Goal: Information Seeking & Learning: Understand process/instructions

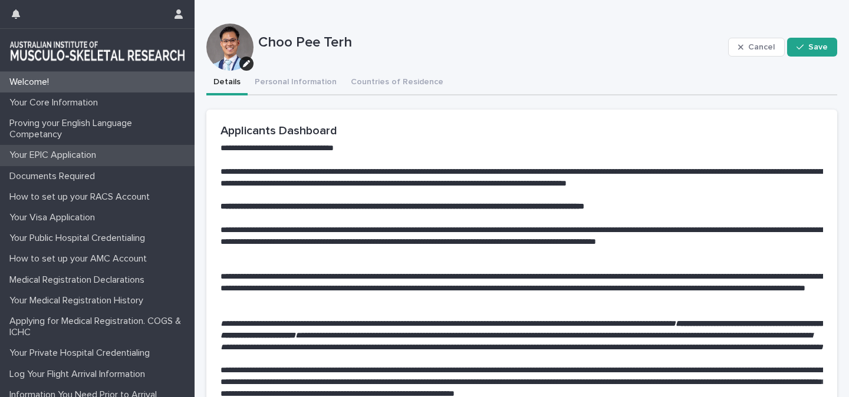
click at [73, 157] on p "Your EPIC Application" at bounding box center [55, 155] width 101 height 11
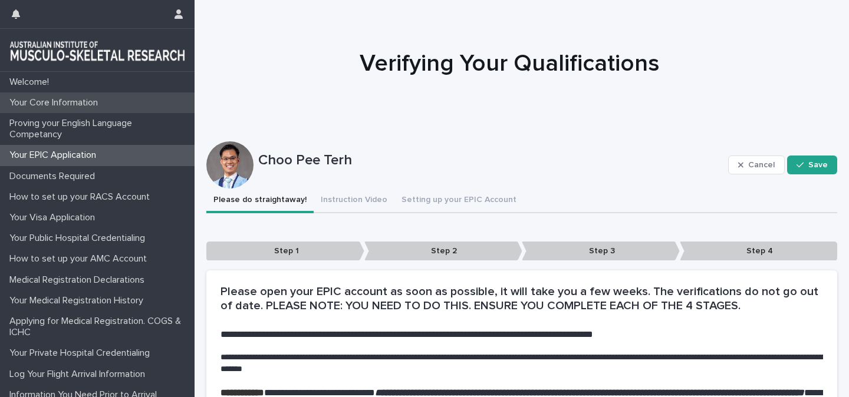
click at [56, 107] on p "Your Core Information" at bounding box center [56, 102] width 103 height 11
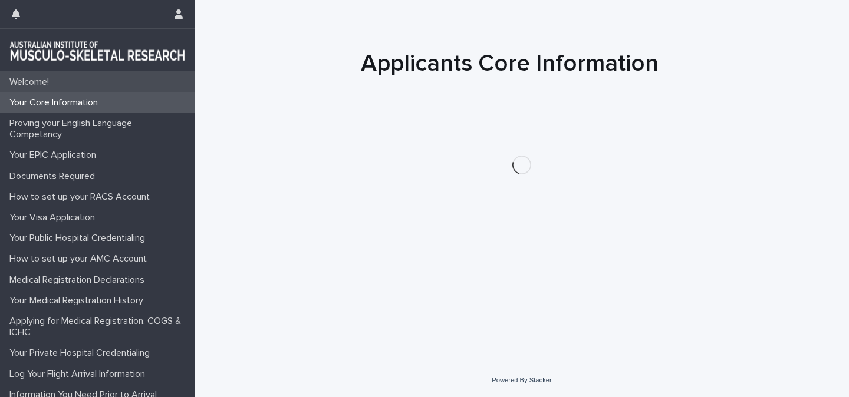
click at [39, 85] on p "Welcome!" at bounding box center [32, 82] width 54 height 11
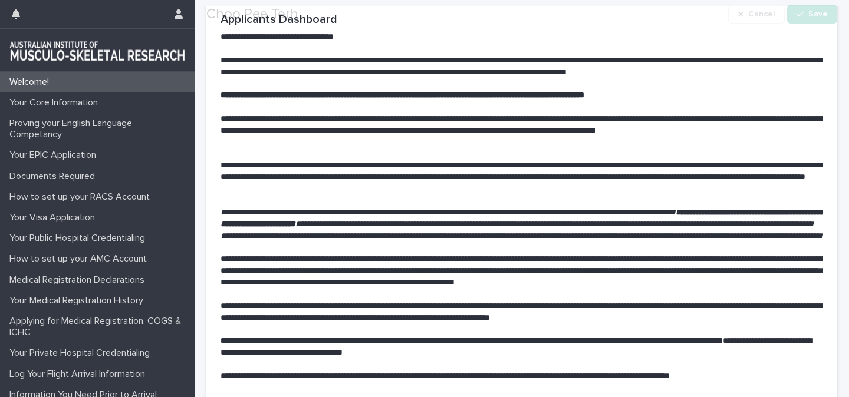
scroll to position [283, 0]
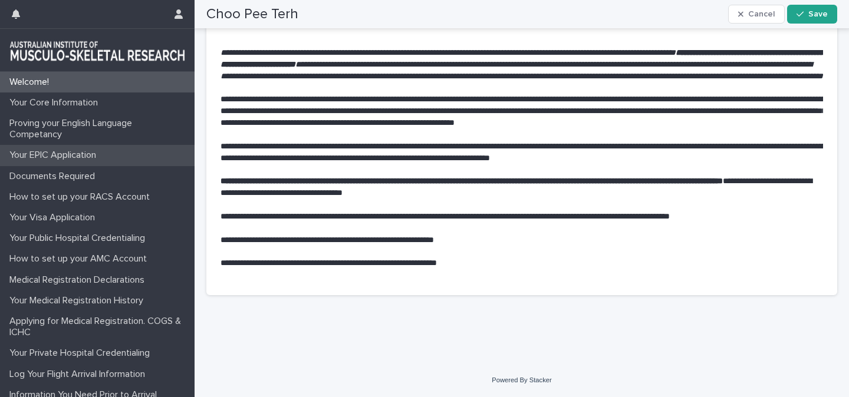
click at [57, 160] on p "Your EPIC Application" at bounding box center [55, 155] width 101 height 11
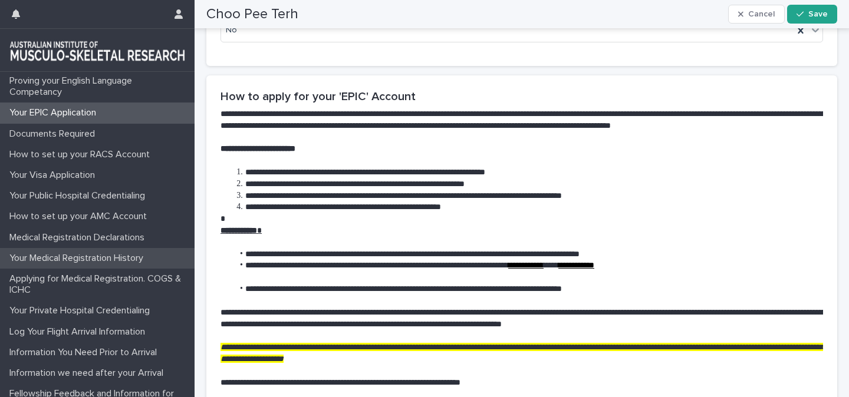
scroll to position [61, 0]
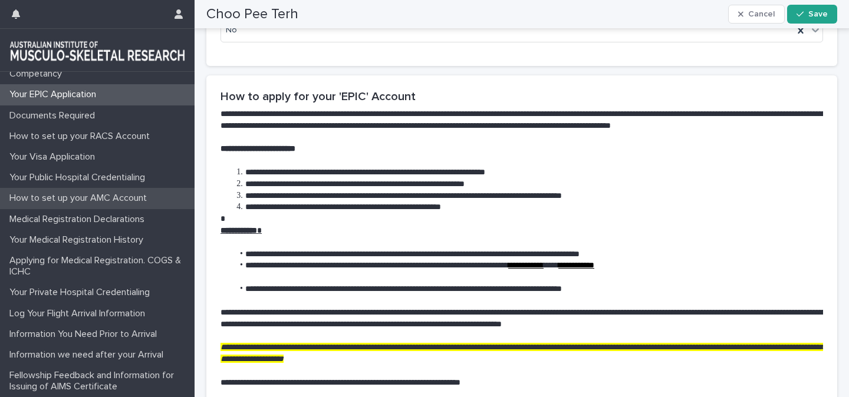
click at [72, 200] on p "How to set up your AMC Account" at bounding box center [80, 198] width 151 height 11
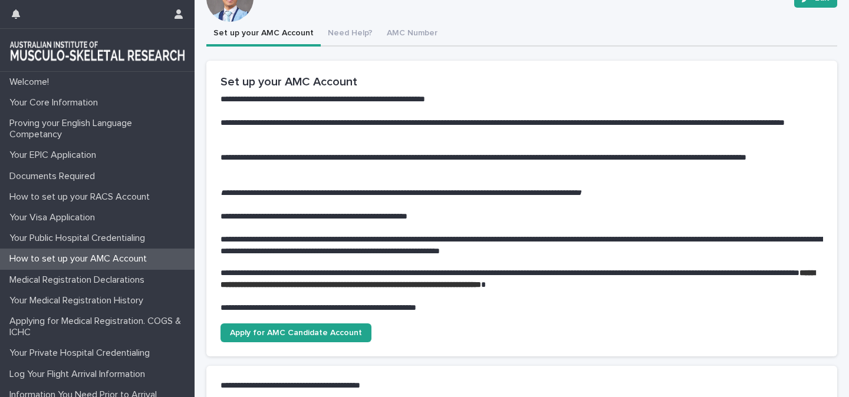
scroll to position [29, 0]
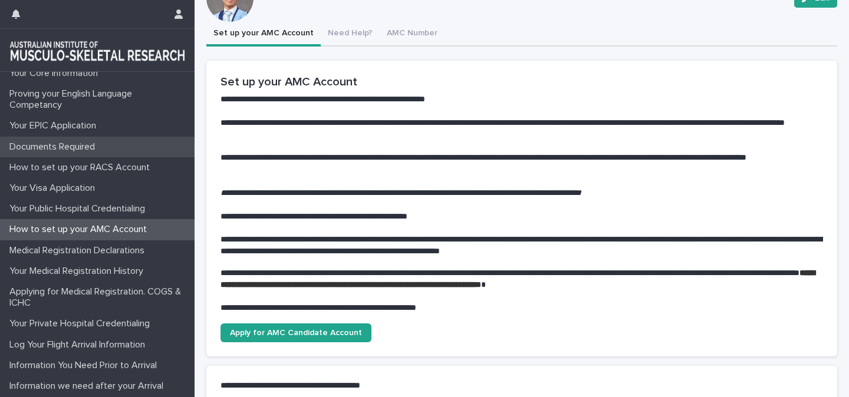
click at [81, 151] on p "Documents Required" at bounding box center [55, 146] width 100 height 11
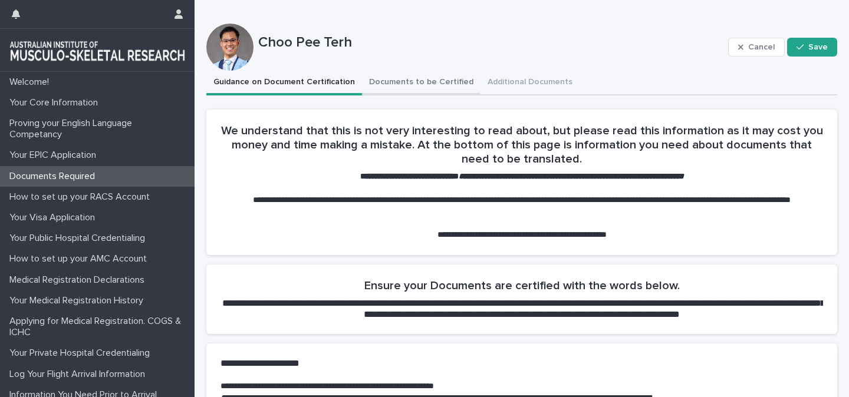
click at [397, 81] on button "Documents to be Certified" at bounding box center [421, 83] width 118 height 25
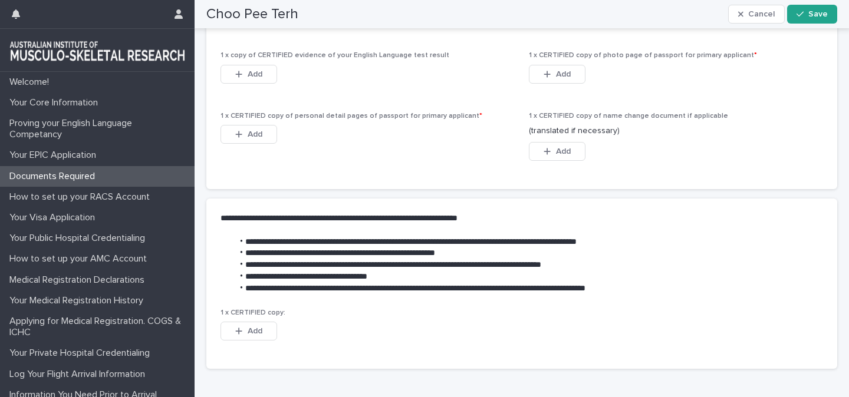
scroll to position [1090, 0]
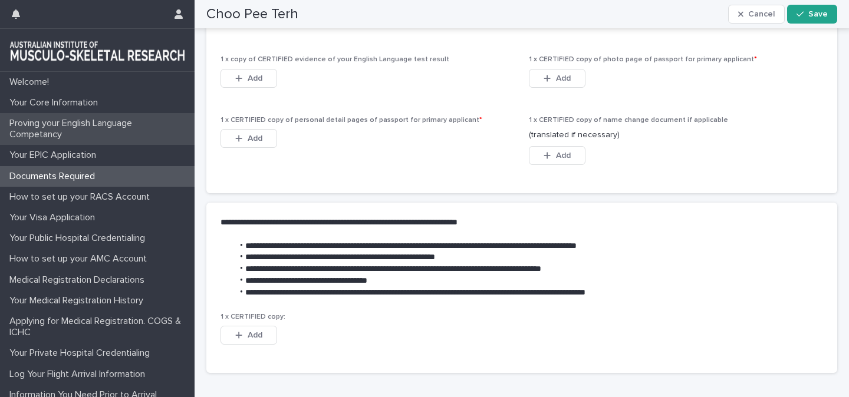
click at [68, 125] on p "Proving your English Language Competancy" at bounding box center [100, 129] width 190 height 22
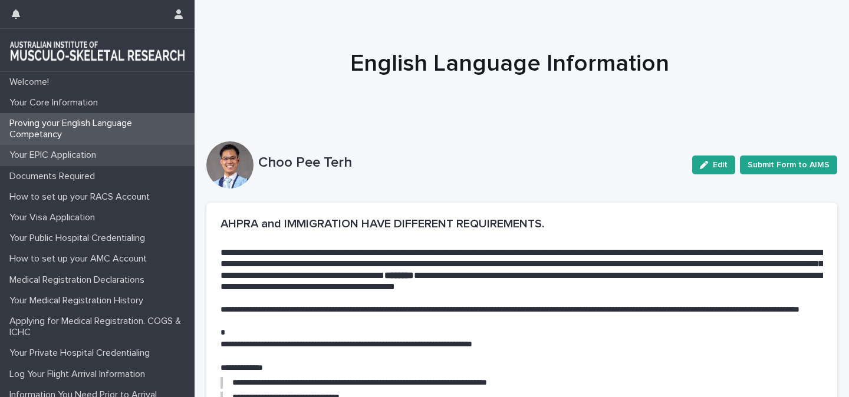
click at [59, 163] on div "Your EPIC Application" at bounding box center [97, 155] width 194 height 21
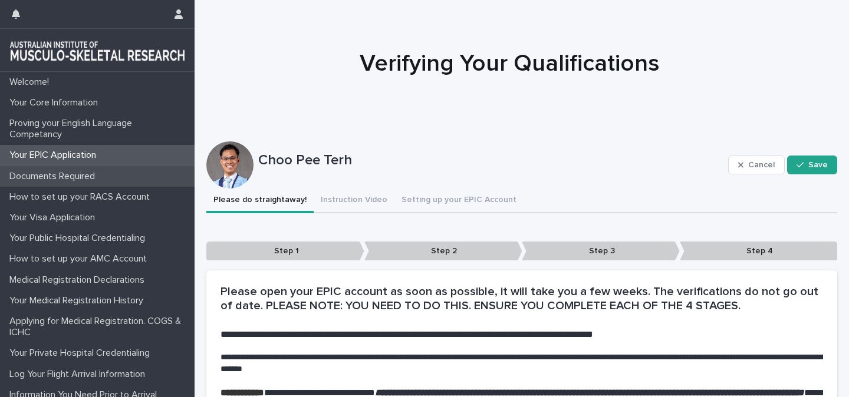
click at [82, 179] on p "Documents Required" at bounding box center [55, 176] width 100 height 11
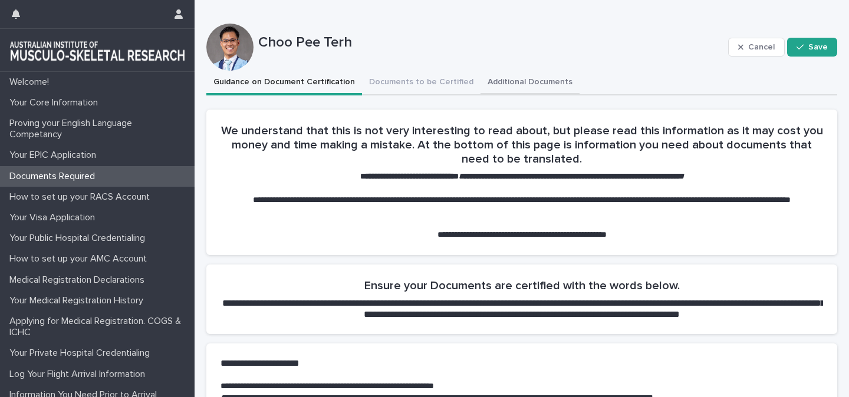
click at [500, 88] on button "Additional Documents" at bounding box center [529, 83] width 99 height 25
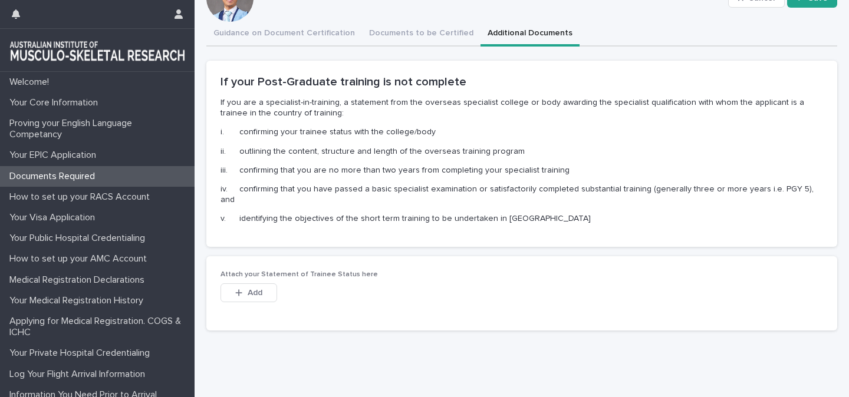
scroll to position [54, 0]
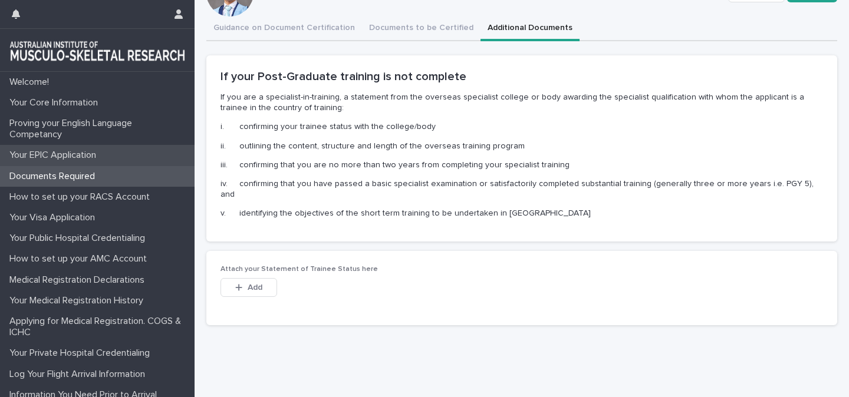
click at [71, 157] on p "Your EPIC Application" at bounding box center [55, 155] width 101 height 11
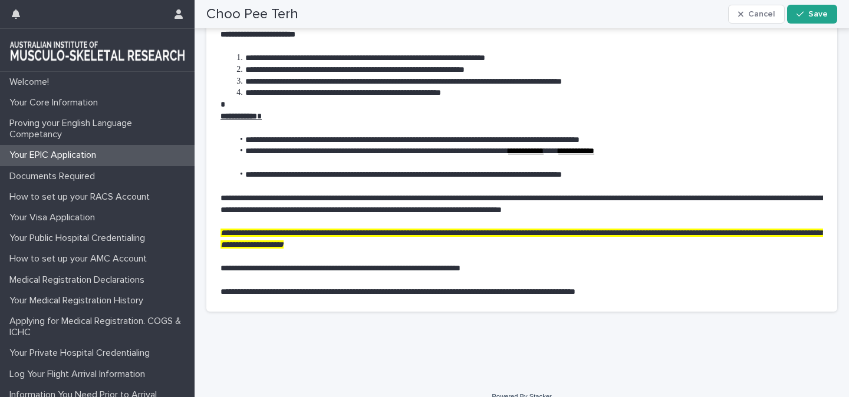
scroll to position [738, 0]
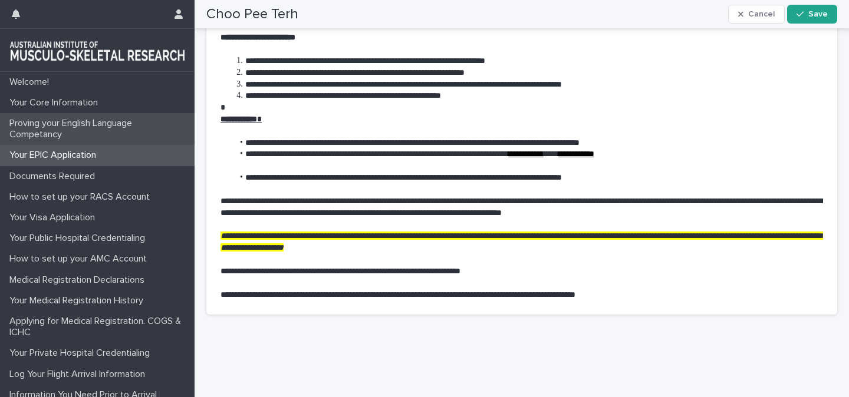
click at [79, 131] on p "Proving your English Language Competancy" at bounding box center [100, 129] width 190 height 22
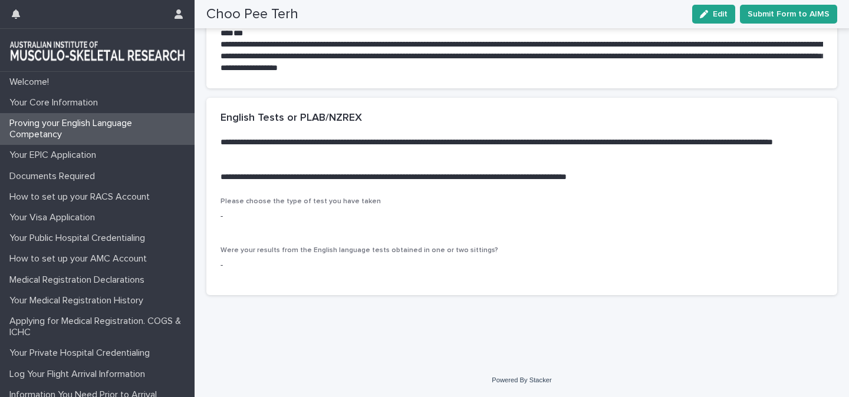
scroll to position [1806, 0]
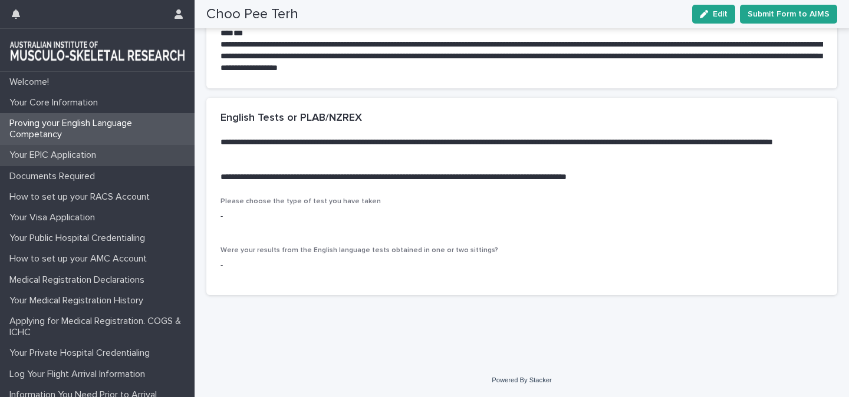
click at [89, 159] on p "Your EPIC Application" at bounding box center [55, 155] width 101 height 11
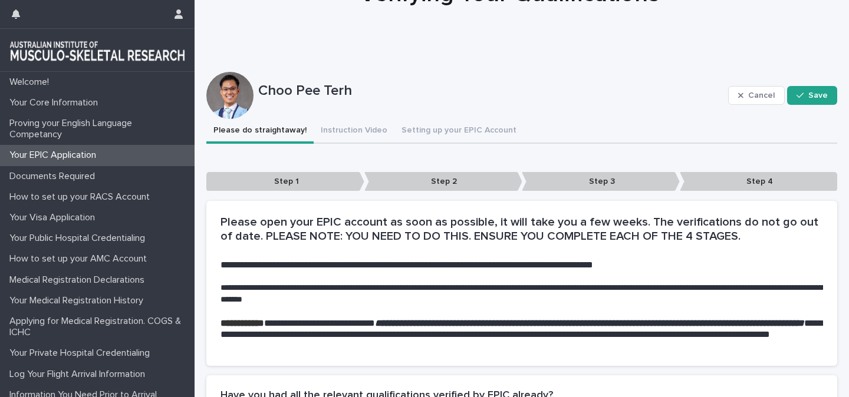
scroll to position [78, 0]
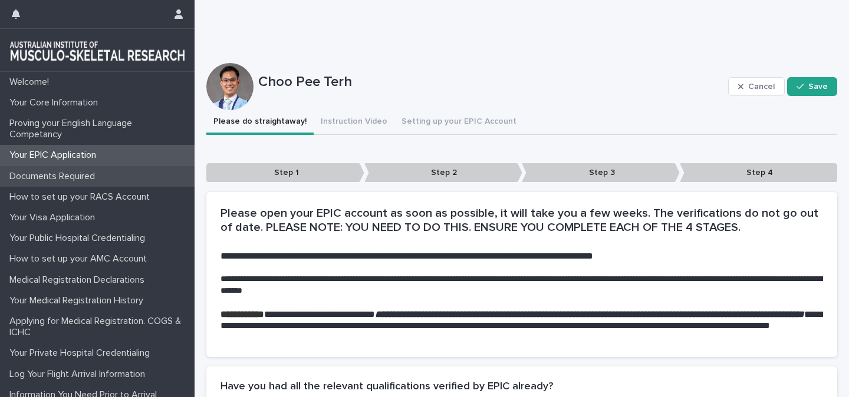
click at [92, 177] on p "Documents Required" at bounding box center [55, 176] width 100 height 11
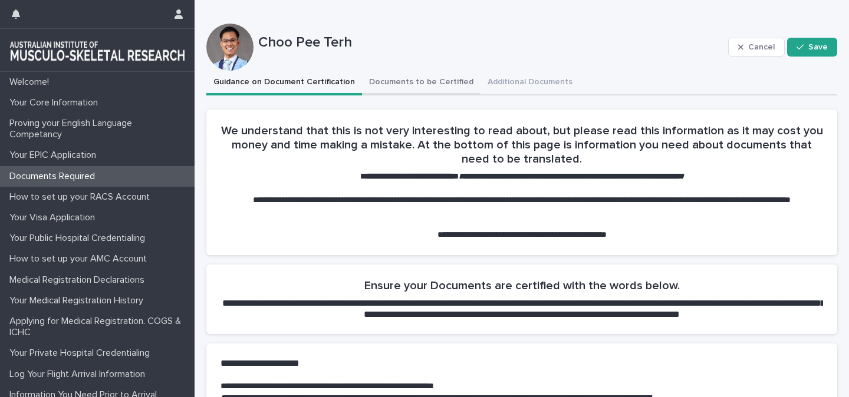
click at [414, 80] on button "Documents to be Certified" at bounding box center [421, 83] width 118 height 25
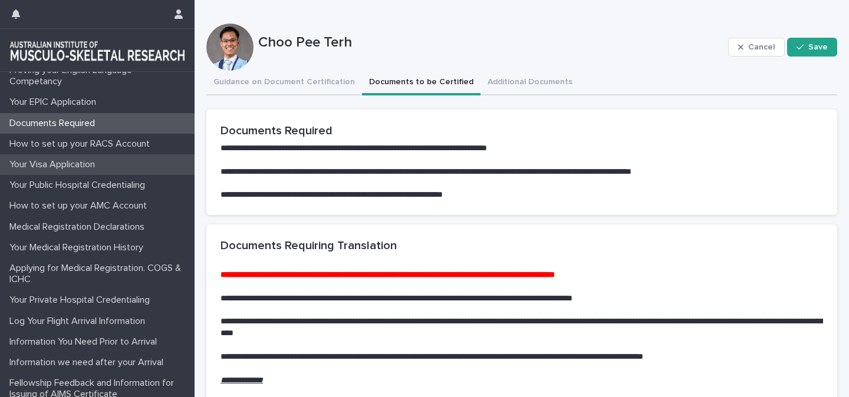
scroll to position [61, 0]
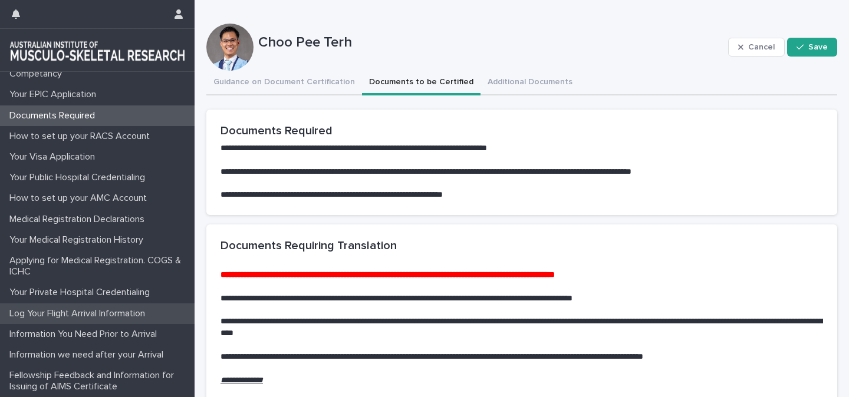
click at [56, 313] on p "Log Your Flight Arrival Information" at bounding box center [80, 313] width 150 height 11
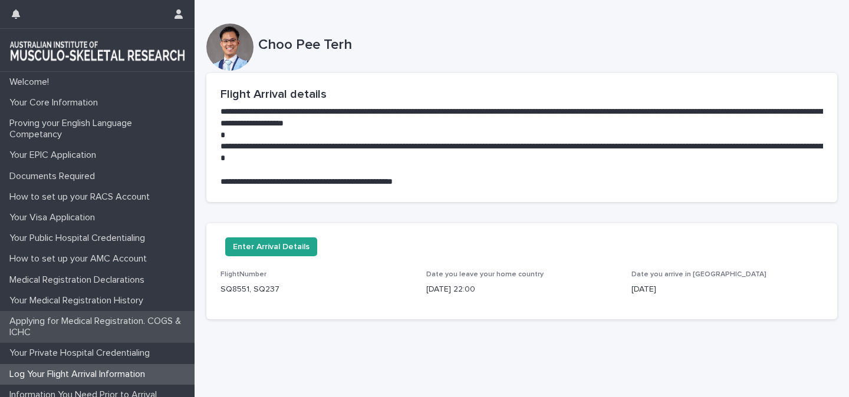
scroll to position [61, 0]
